Goal: Check status

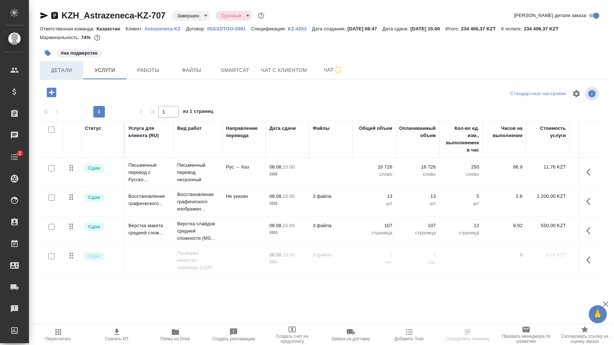
click at [70, 67] on span "Детали" at bounding box center [61, 70] width 35 height 9
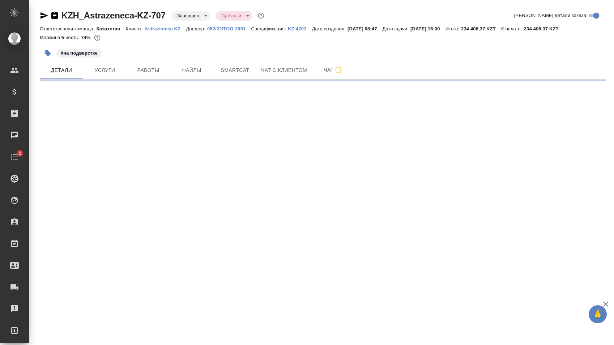
select select "RU"
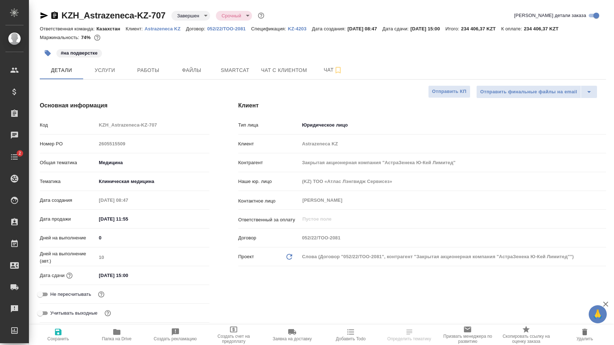
type textarea "x"
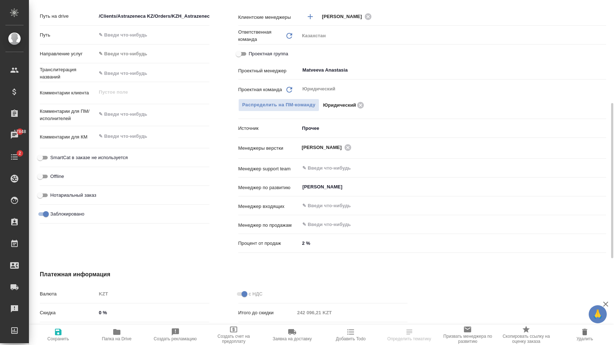
scroll to position [274, 0]
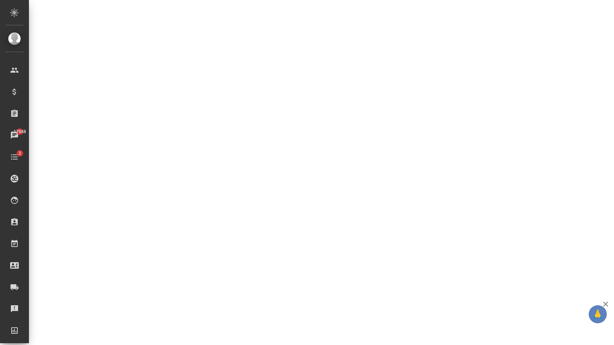
select select "RU"
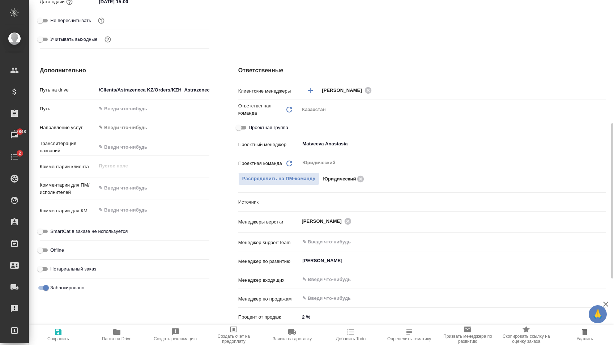
type textarea "x"
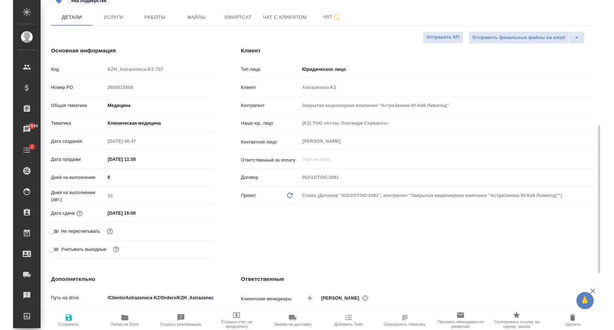
scroll to position [16, 0]
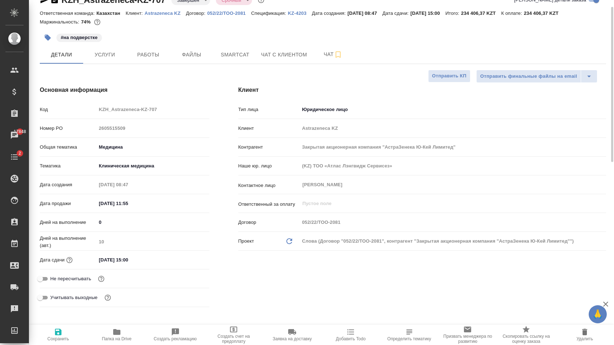
click at [229, 144] on div "Клиент Тип лица Юридическое лицо company Клиент Astrazeneca KZ Контрагент Закры…" at bounding box center [422, 197] width 397 height 253
type textarea "x"
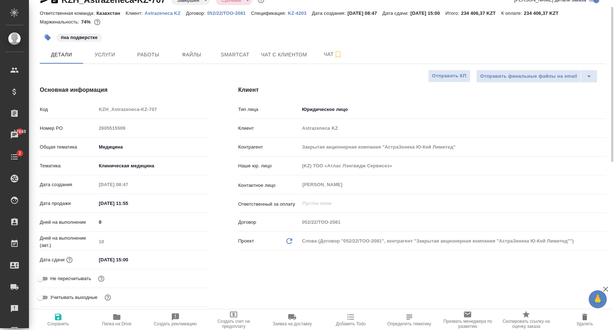
type textarea "x"
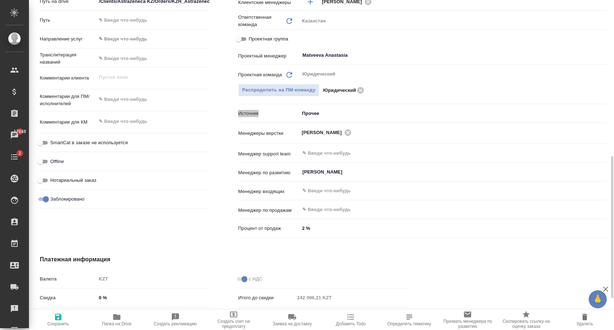
scroll to position [326, 0]
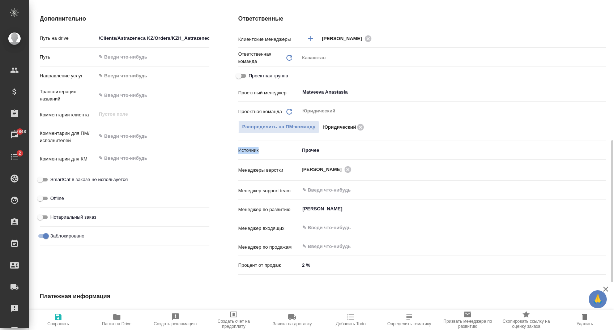
click at [246, 151] on p "Источник" at bounding box center [269, 150] width 62 height 7
click at [245, 152] on p "Источник" at bounding box center [269, 150] width 62 height 7
copy p "Источник"
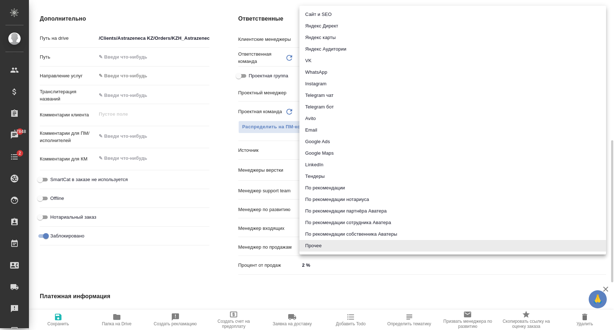
click at [314, 148] on body "🙏 .cls-1 fill:#fff; AWATERA [PERSON_NAME] Спецификации Заказы 17848 Чаты 2 Todo…" at bounding box center [307, 165] width 614 height 330
click at [236, 152] on div at bounding box center [307, 165] width 614 height 330
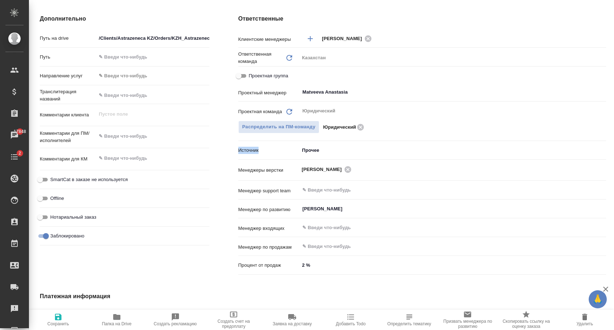
click at [249, 152] on p "Источник" at bounding box center [269, 150] width 62 height 7
type textarea "x"
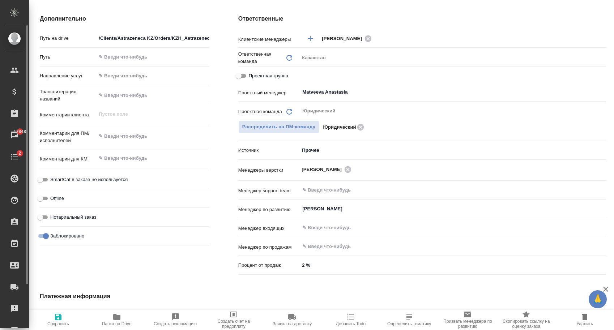
type textarea "x"
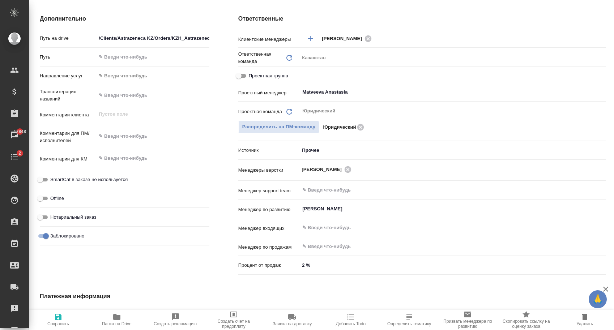
type textarea "x"
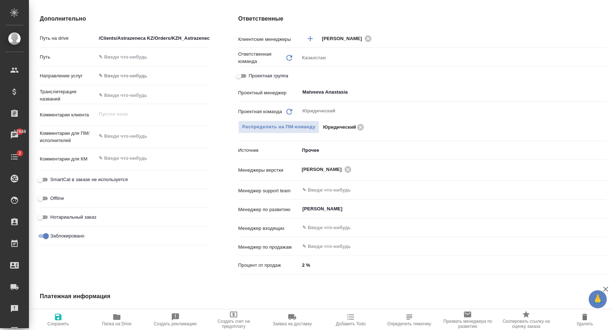
type textarea "x"
